Goal: Task Accomplishment & Management: Manage account settings

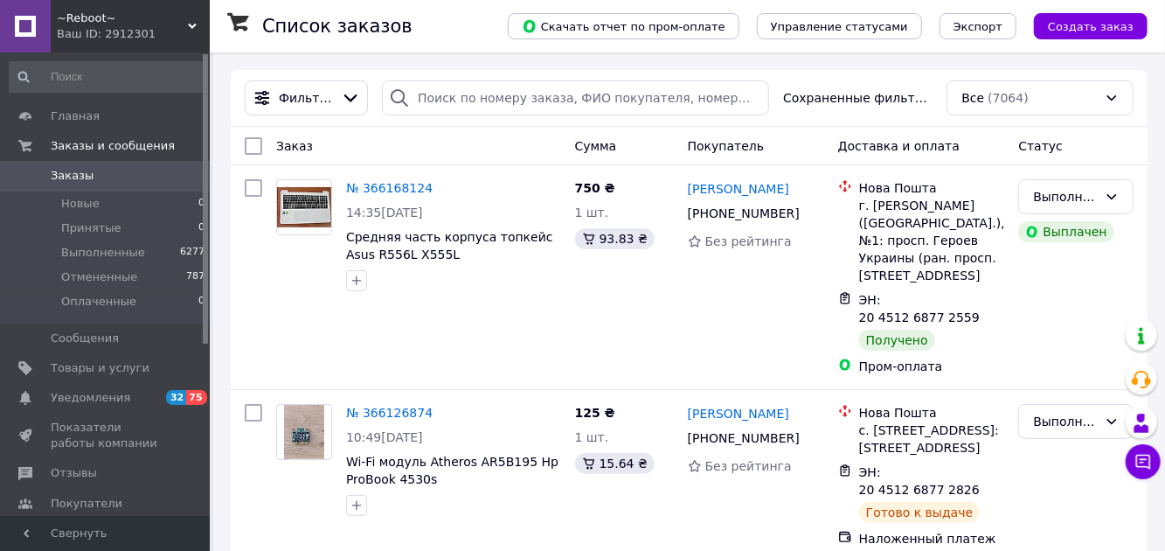
click at [180, 248] on span "6277" at bounding box center [192, 253] width 24 height 16
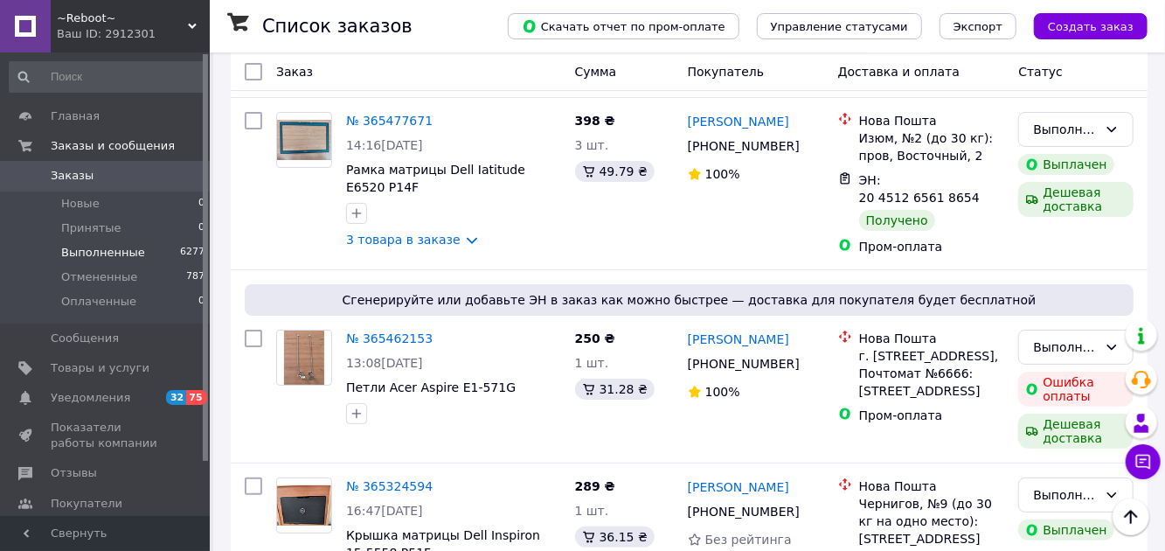
scroll to position [3594, 0]
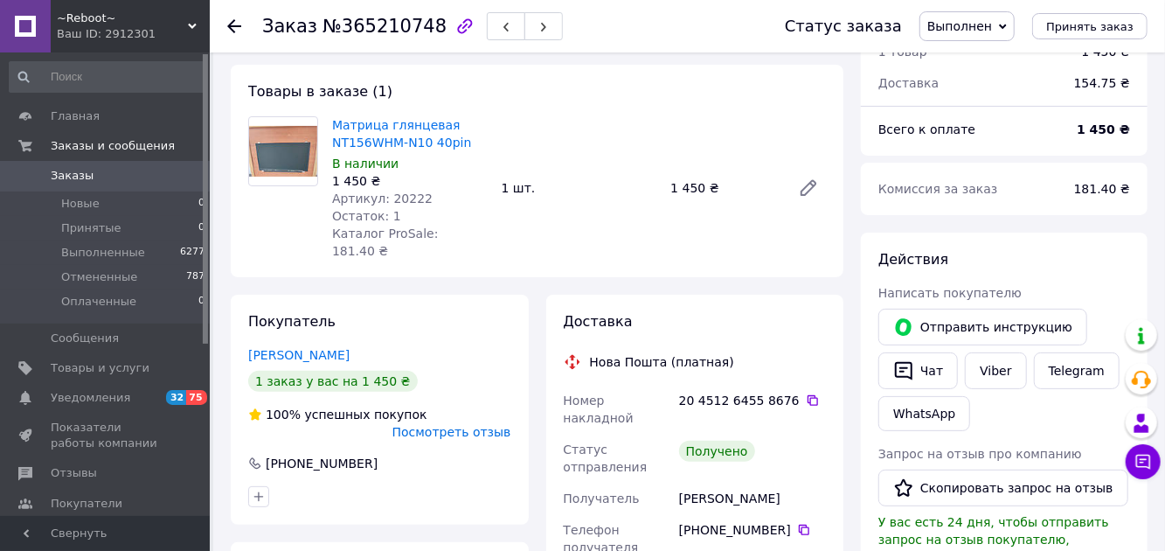
scroll to position [80, 0]
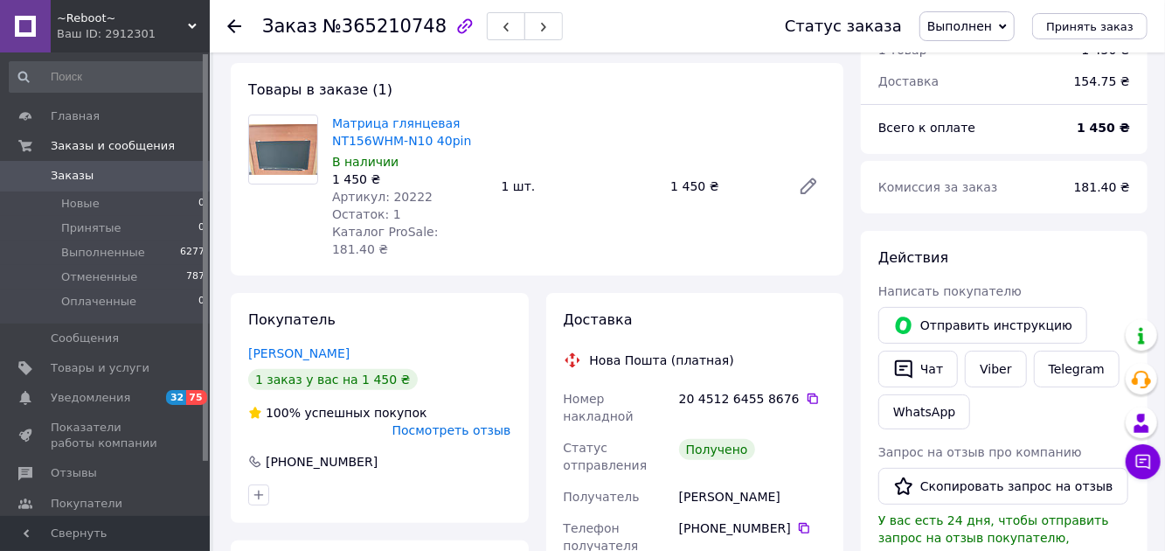
click at [979, 483] on button "Скопировать запрос на отзыв" at bounding box center [1004, 486] width 250 height 37
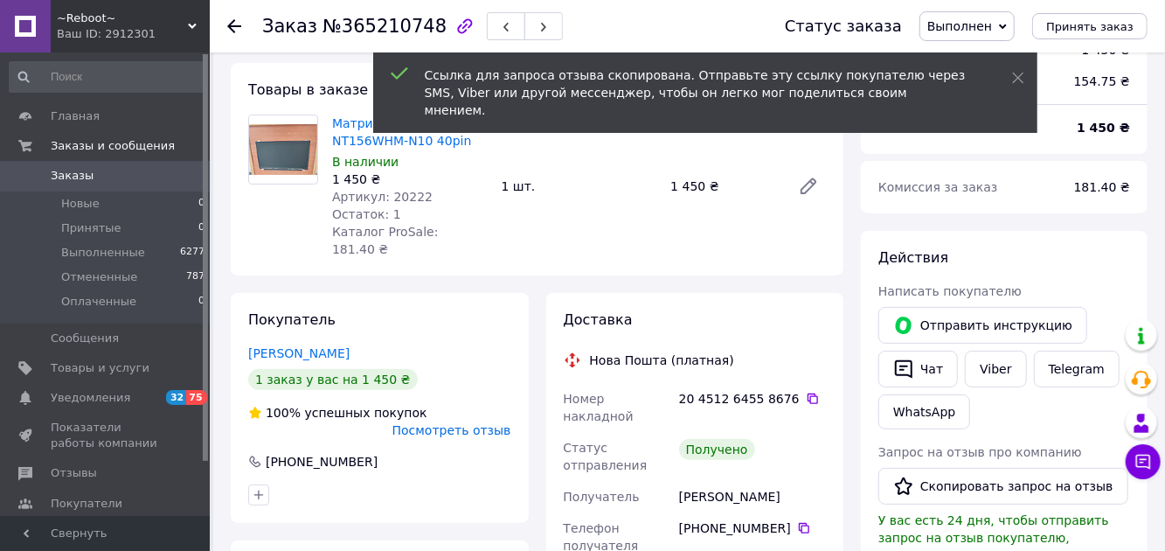
click at [1002, 371] on link "Viber" at bounding box center [995, 369] width 61 height 37
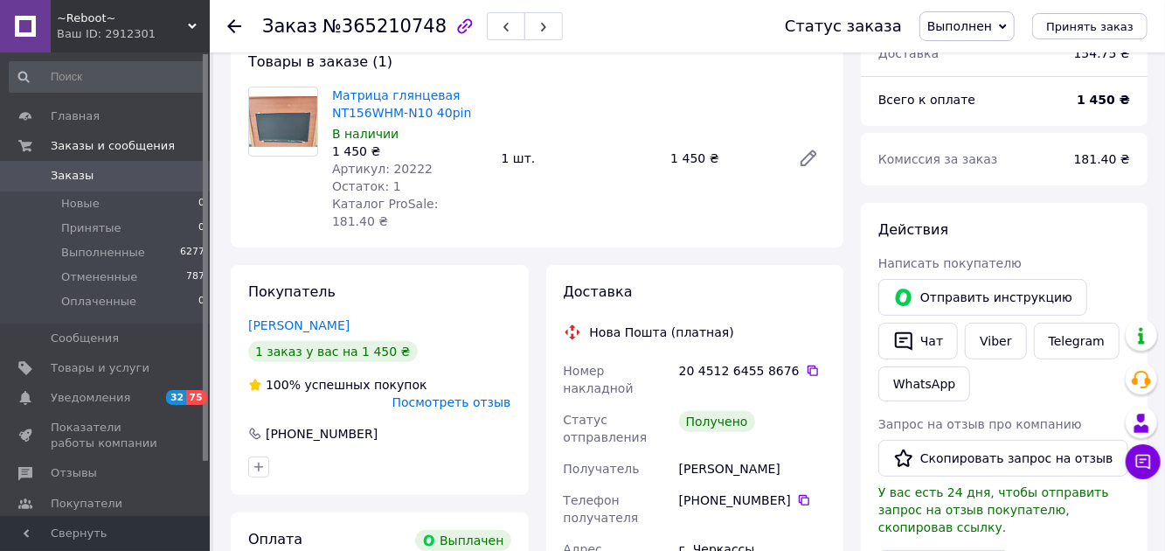
scroll to position [0, 0]
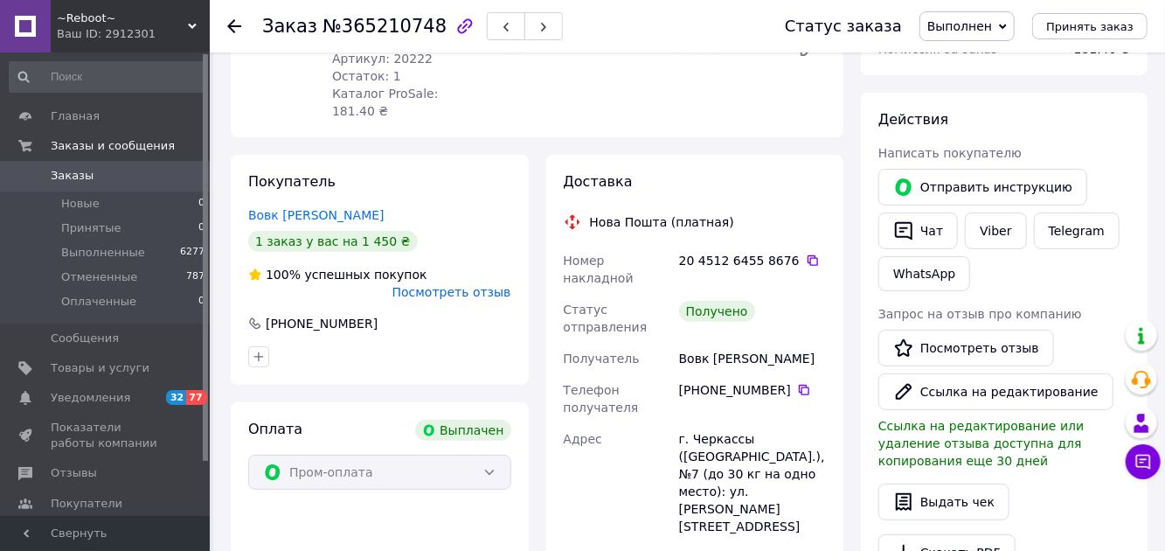
scroll to position [226, 0]
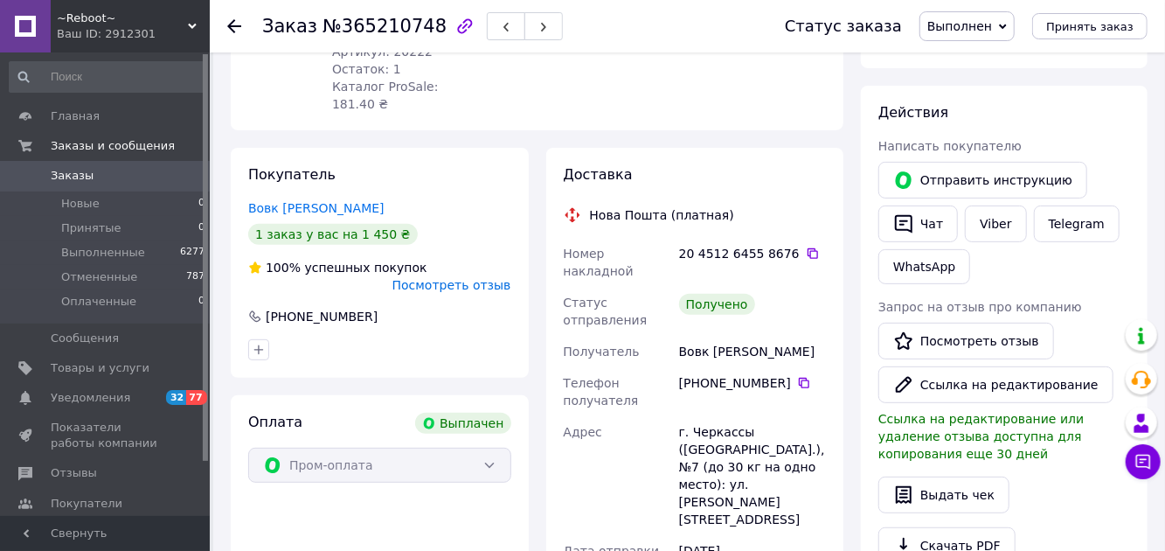
click at [66, 469] on span "Отзывы" at bounding box center [74, 473] width 46 height 16
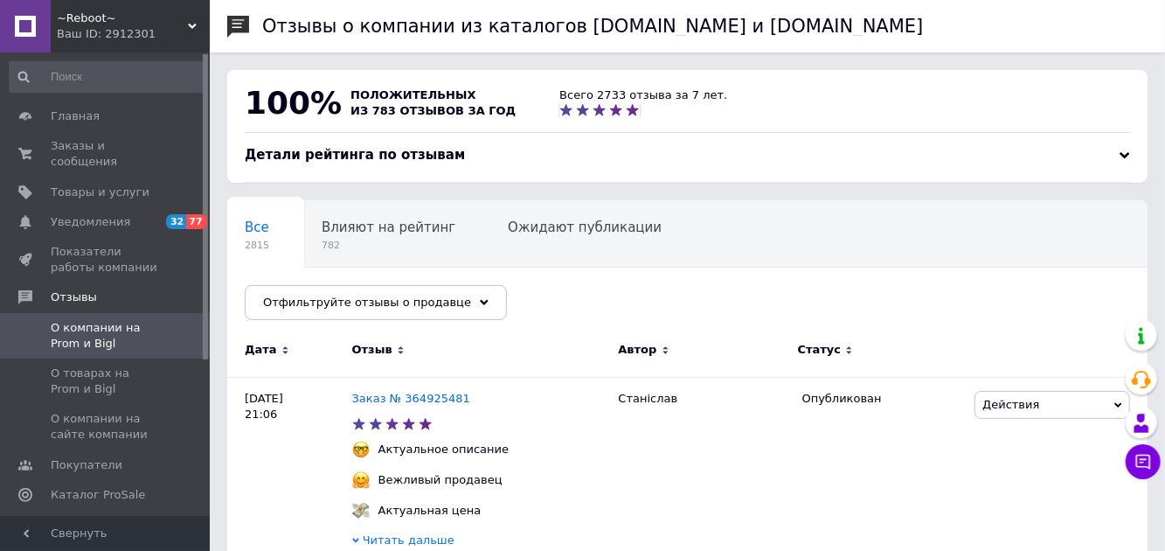
click at [105, 150] on span "Заказы и сообщения" at bounding box center [106, 153] width 111 height 31
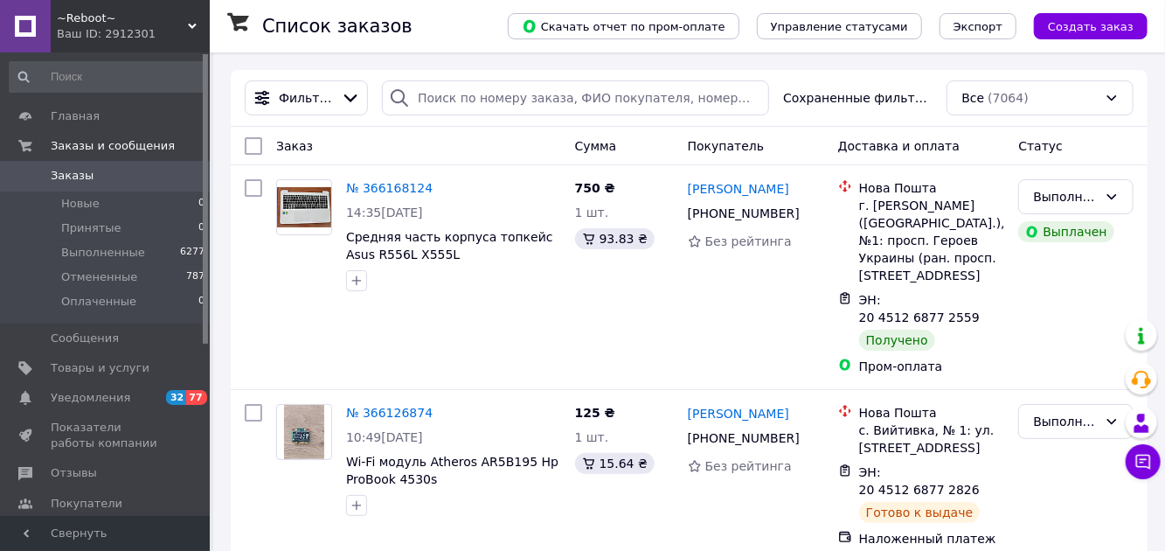
click at [101, 372] on span "Товары и услуги" at bounding box center [100, 368] width 99 height 16
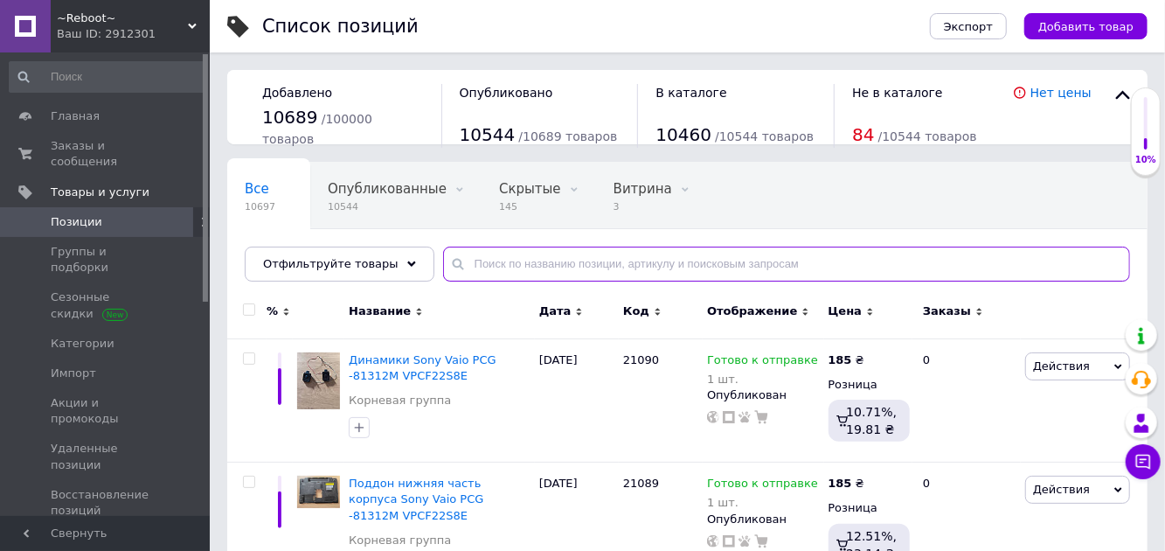
click at [541, 259] on input "text" at bounding box center [786, 264] width 687 height 35
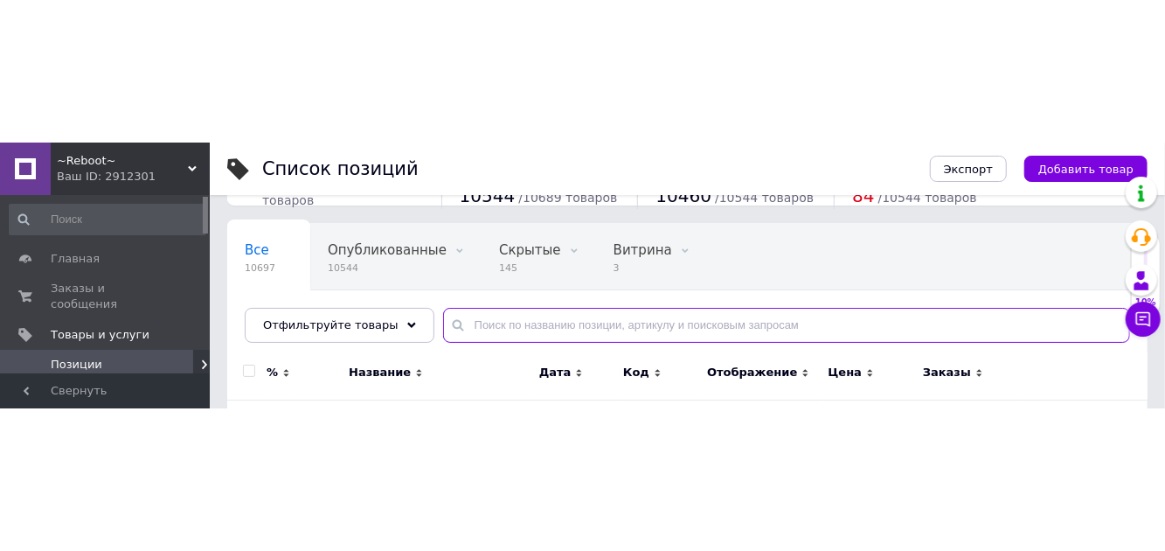
scroll to position [129, 0]
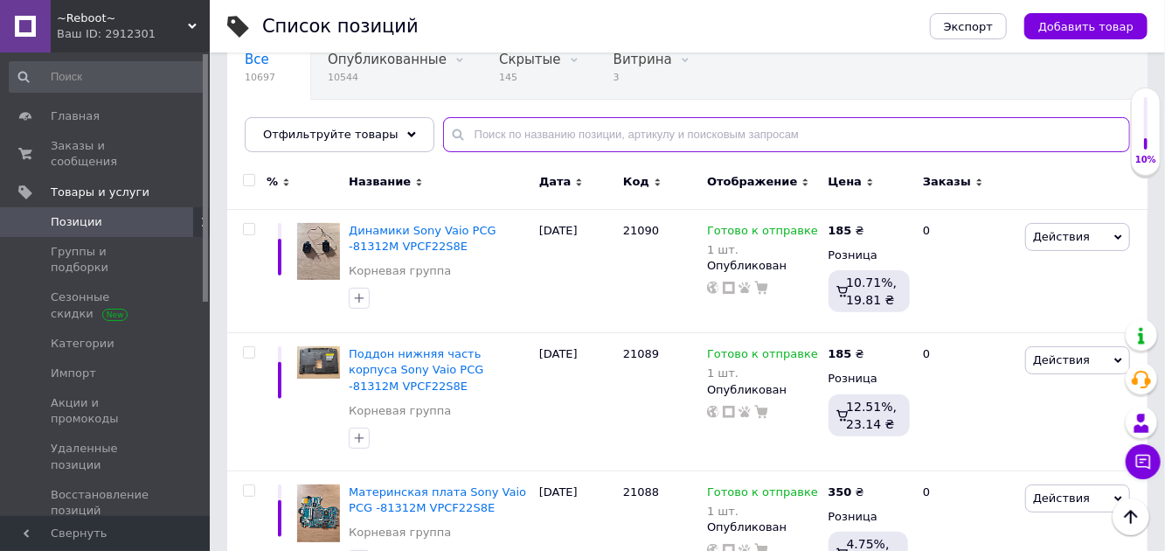
click at [555, 131] on input "text" at bounding box center [786, 134] width 687 height 35
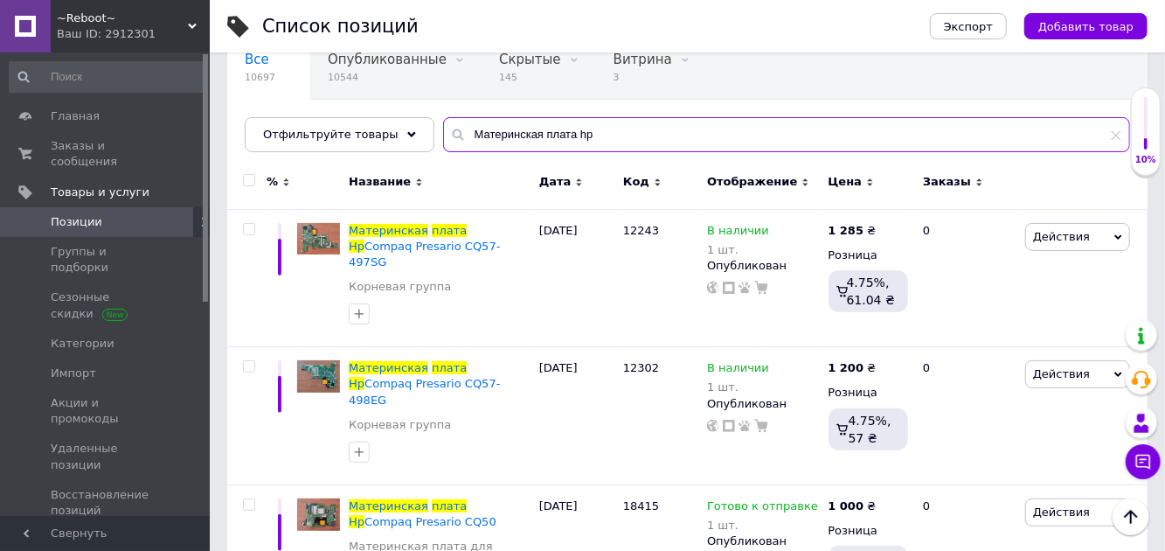
click at [619, 133] on input "Материнская плата hp" at bounding box center [786, 134] width 687 height 35
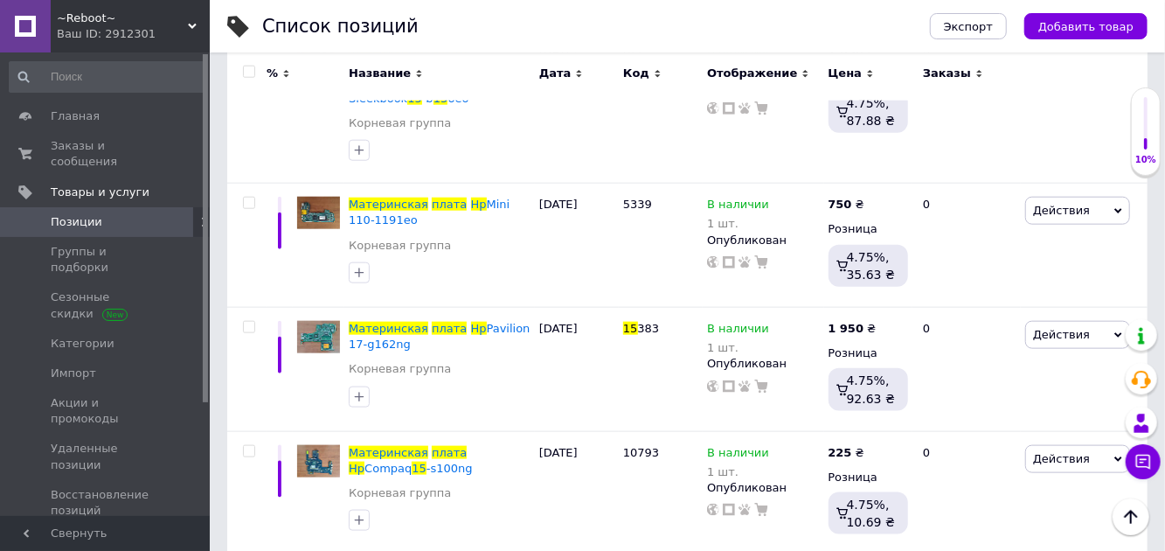
scroll to position [932, 0]
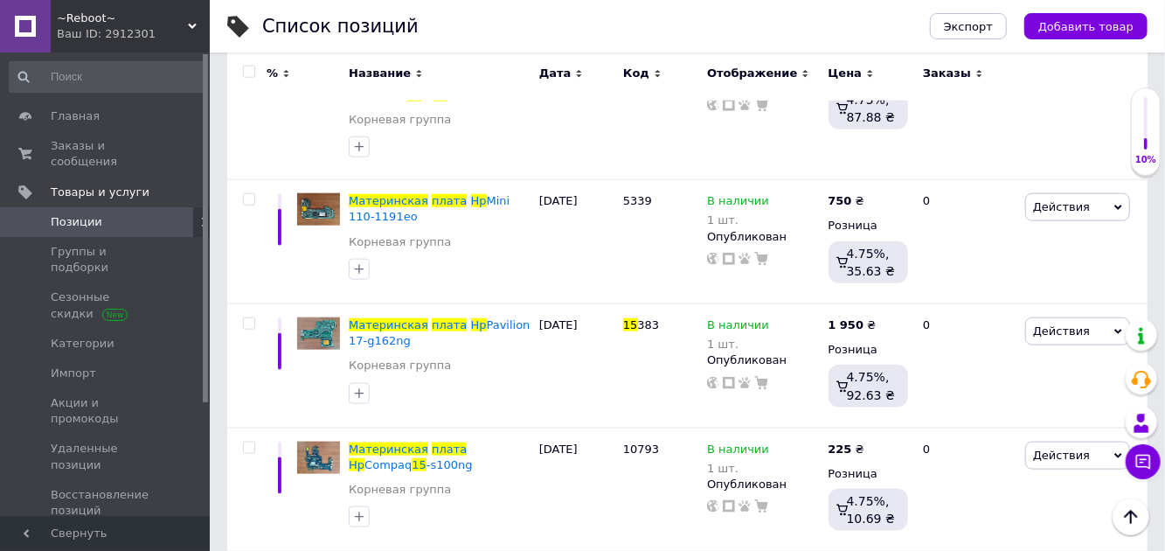
type input "Материнская плата hp 15"
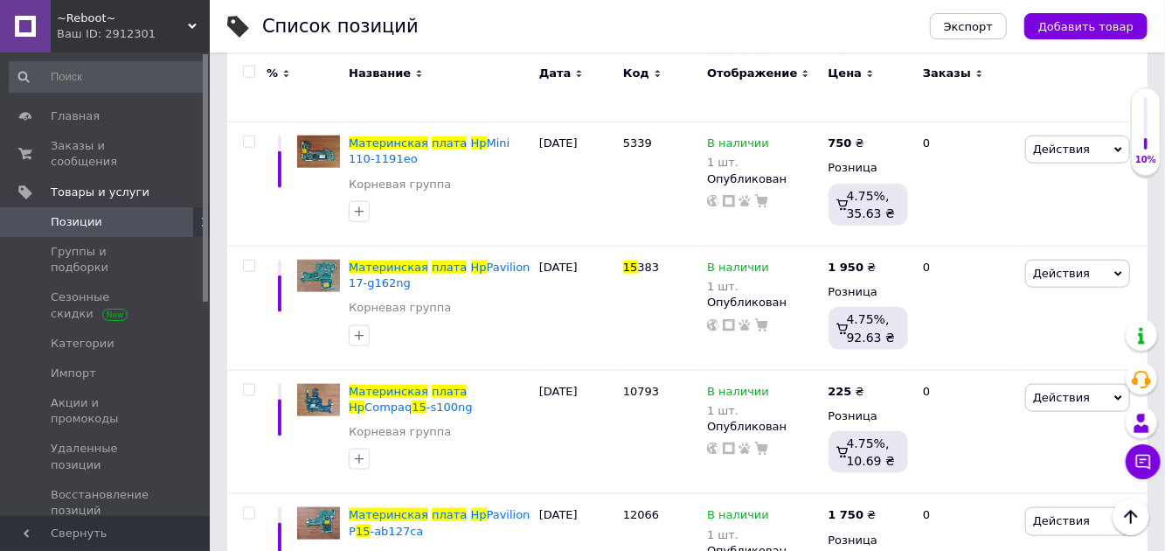
scroll to position [995, 0]
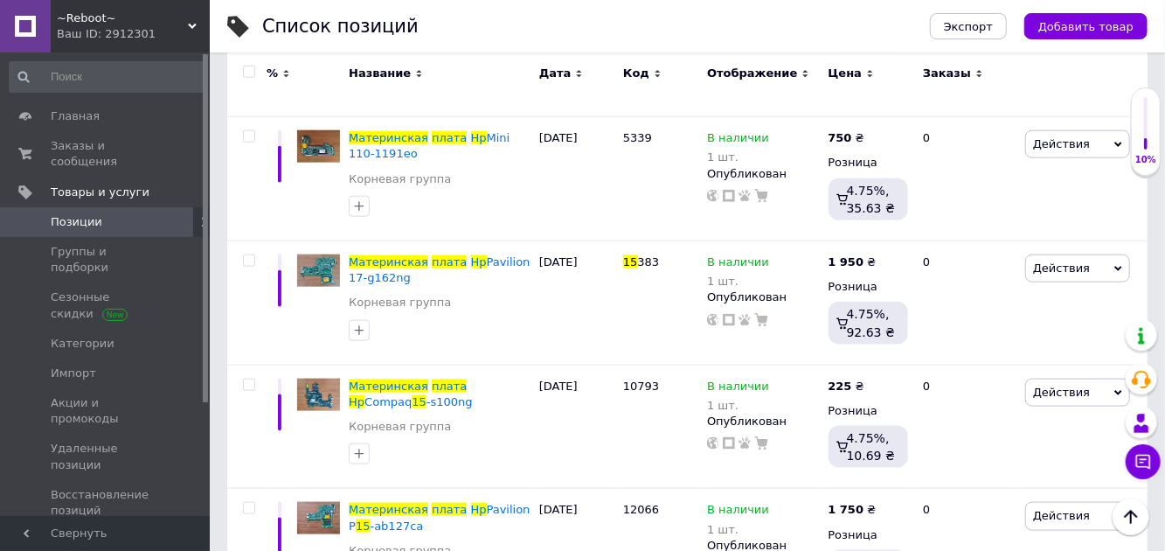
click at [381, 379] on span "Материнская плата Hp Compaq 15 -s100ng" at bounding box center [411, 393] width 124 height 29
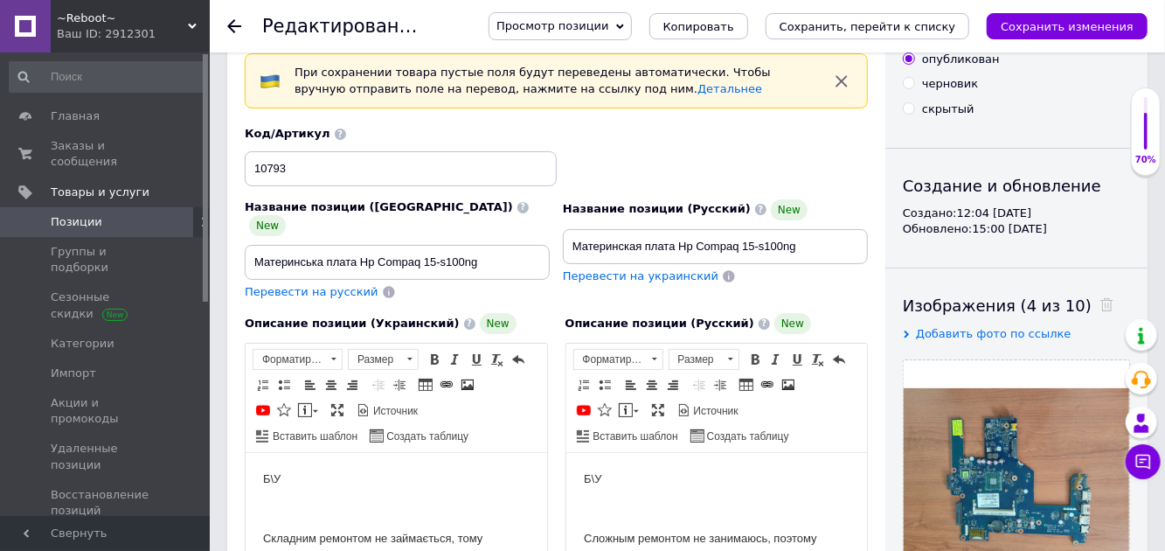
scroll to position [73, 0]
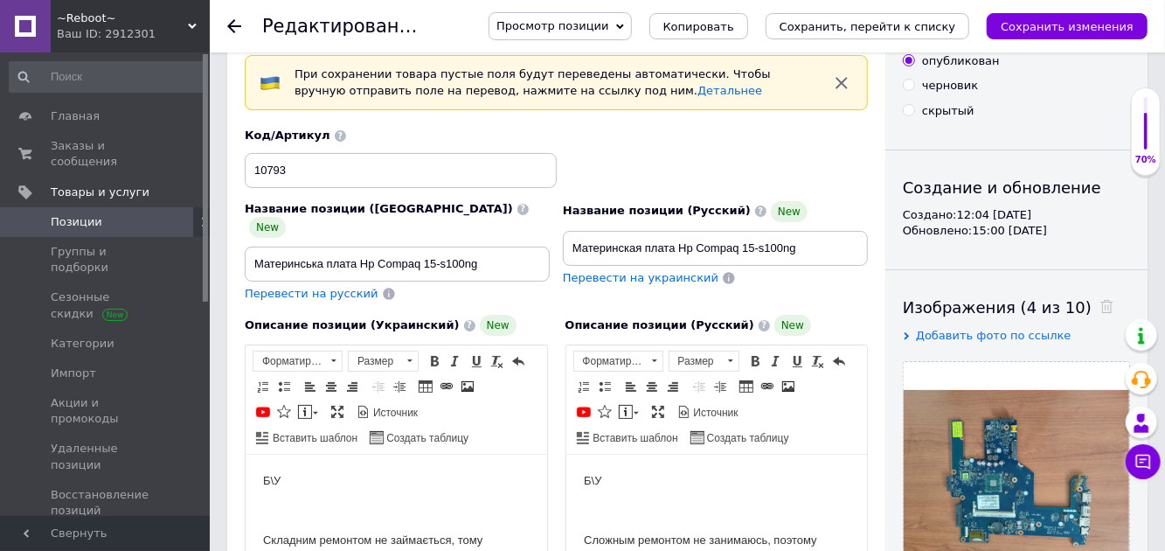
click at [227, 23] on icon at bounding box center [234, 26] width 14 height 14
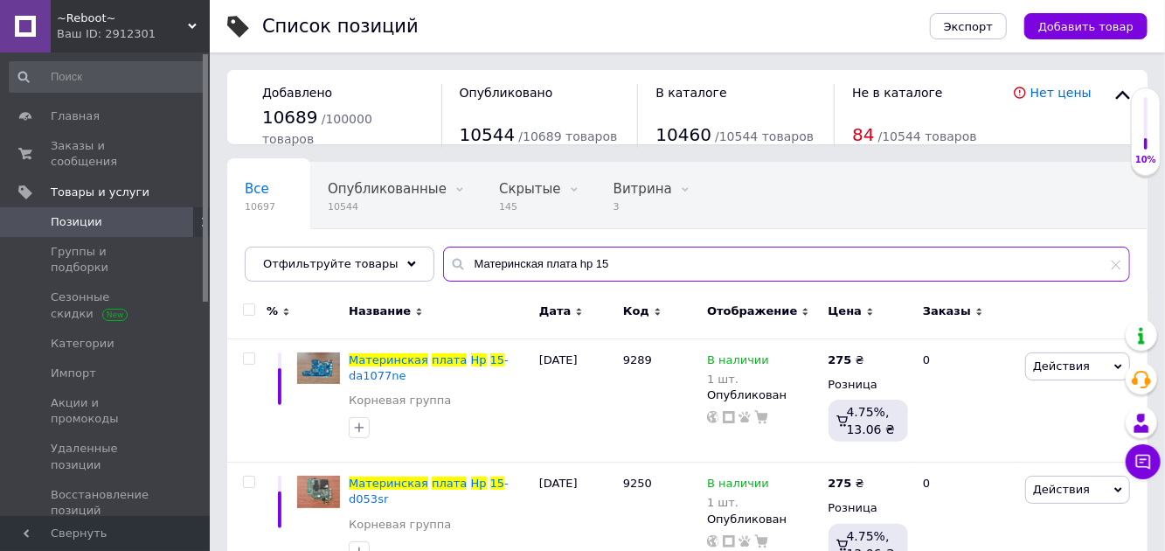
click at [633, 264] on input "Материнская плата hp 15" at bounding box center [786, 264] width 687 height 35
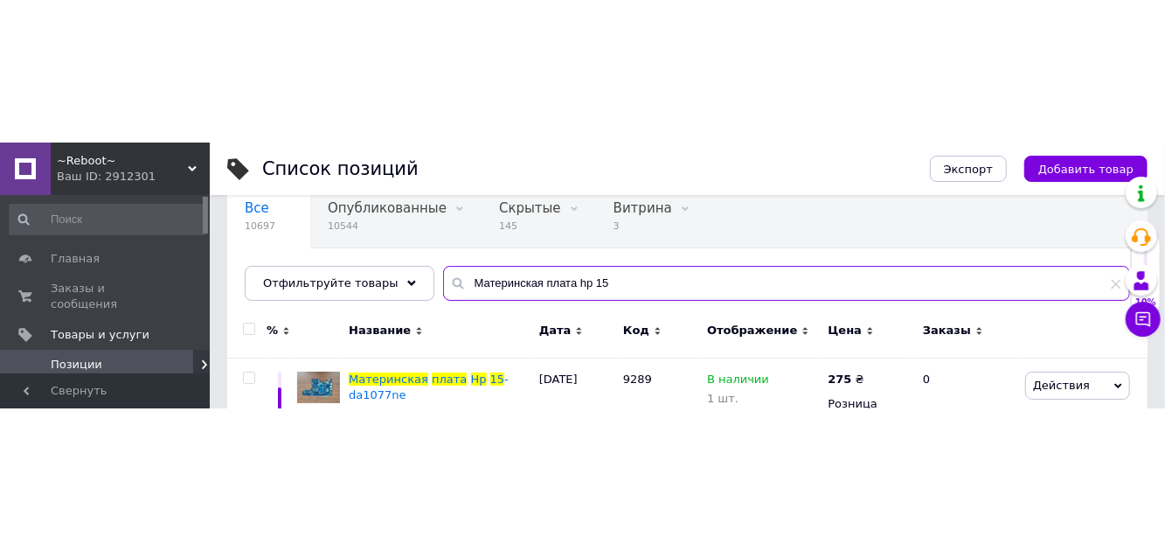
scroll to position [129, 0]
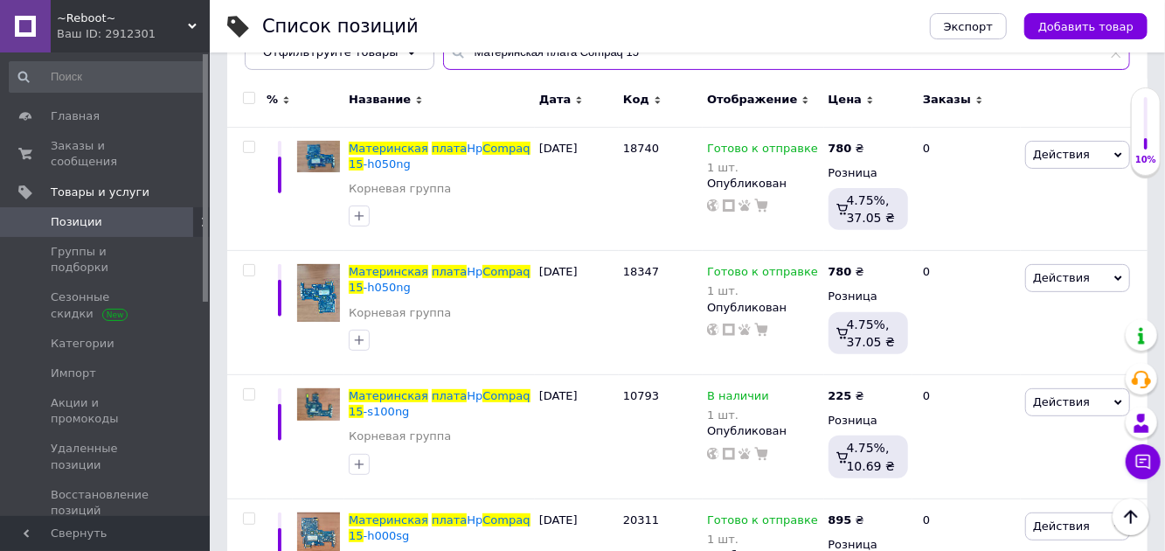
scroll to position [211, 0]
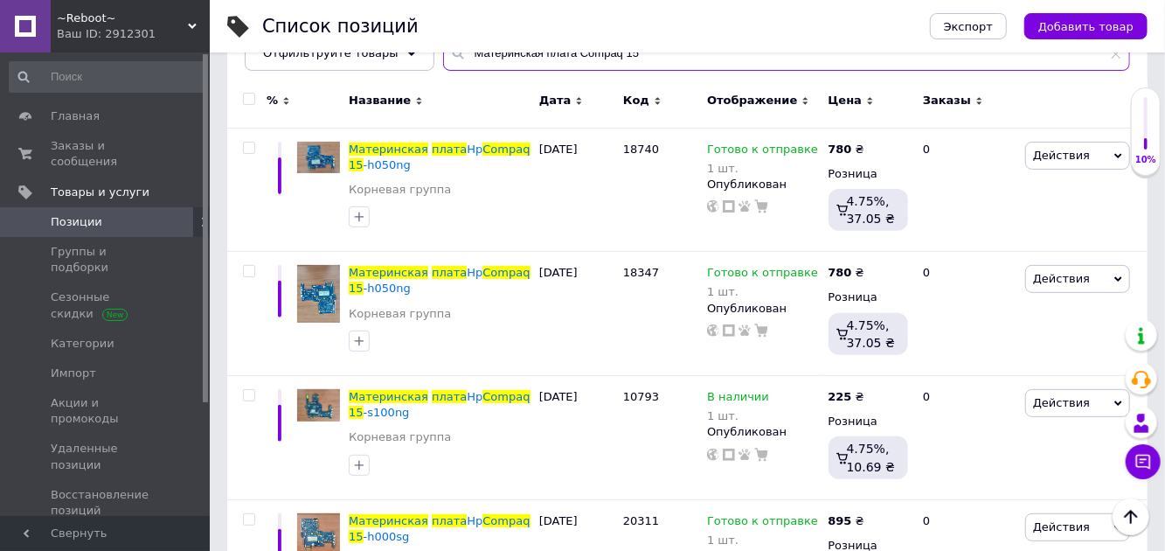
type input "Материнская плата Compaq 15"
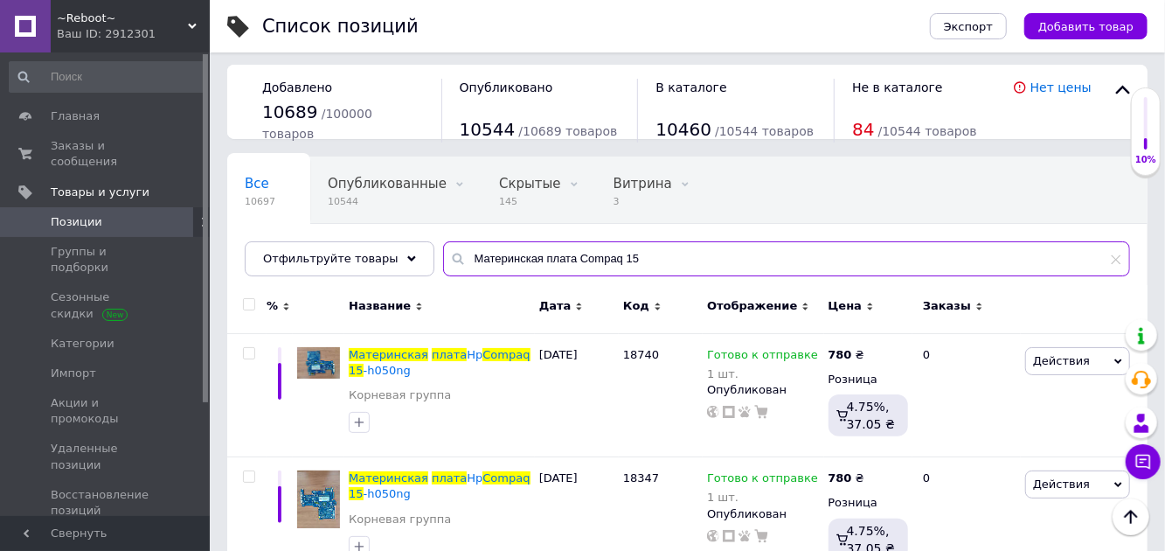
scroll to position [0, 0]
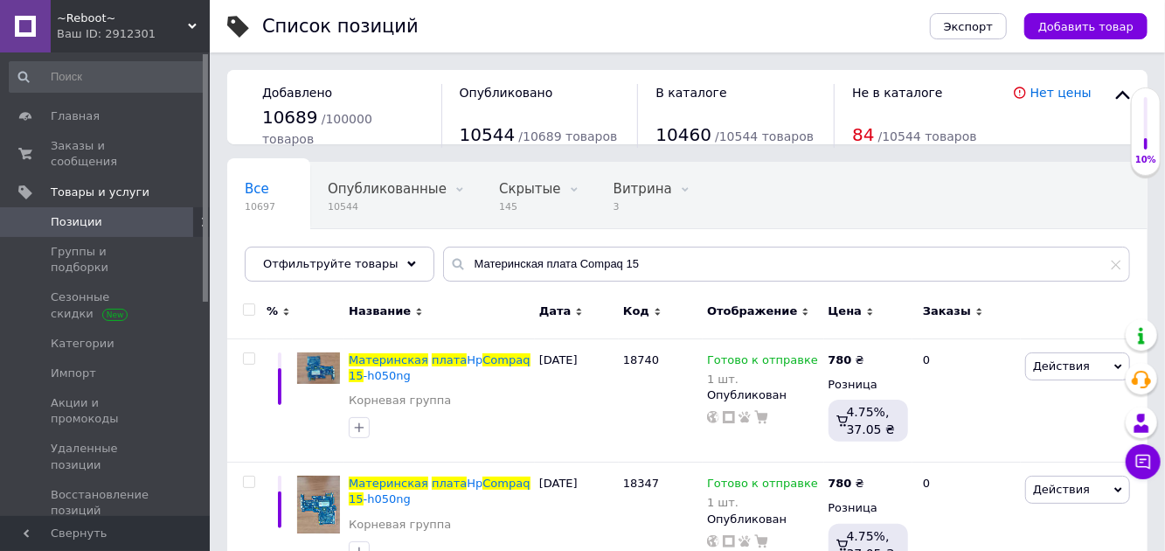
click at [98, 153] on span "Заказы и сообщения" at bounding box center [106, 153] width 111 height 31
